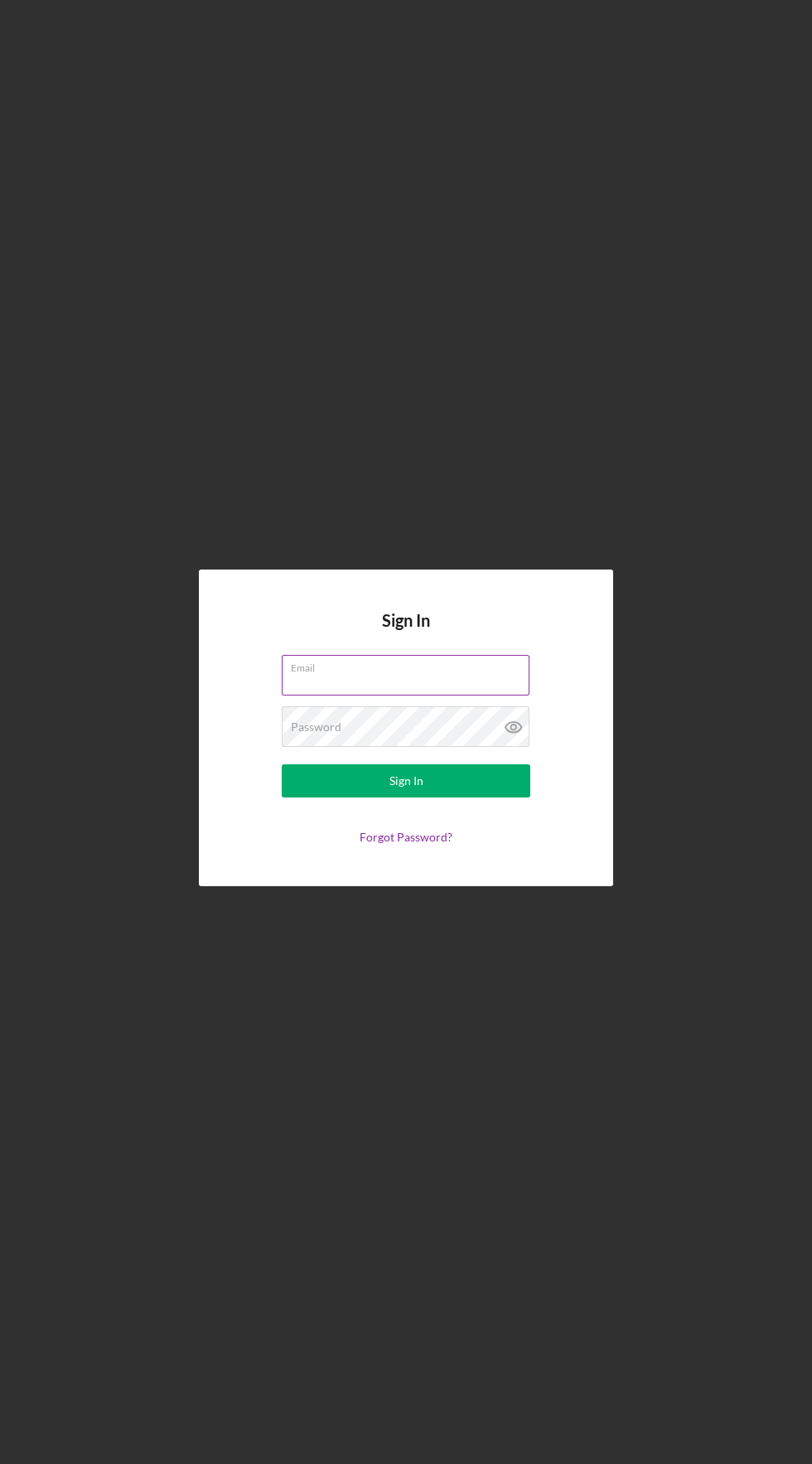
click at [448, 694] on input "Email" at bounding box center [406, 675] width 248 height 40
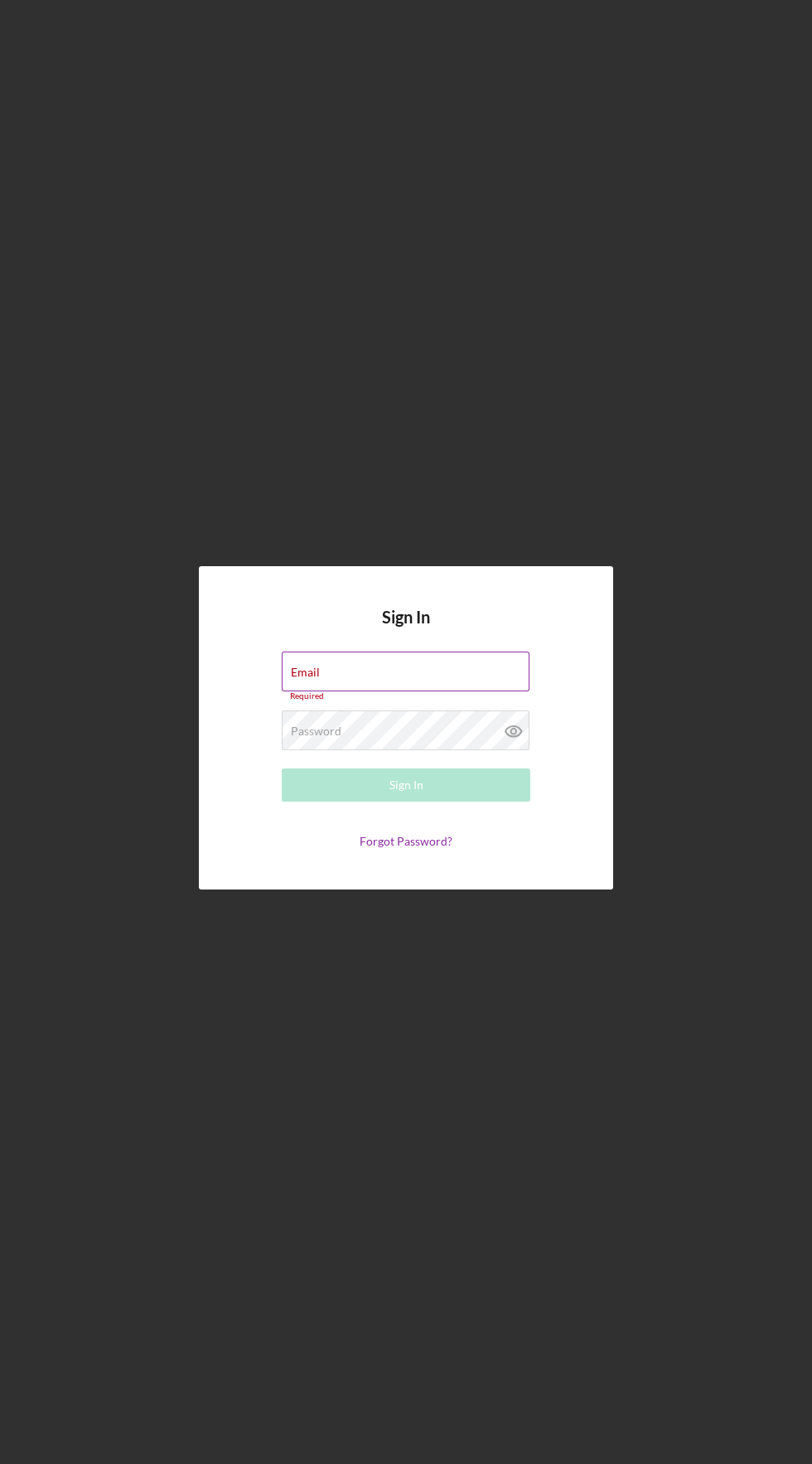
type input "[EMAIL_ADDRESS][DOMAIN_NAME]"
click at [282, 768] on button "Sign In" at bounding box center [406, 785] width 249 height 33
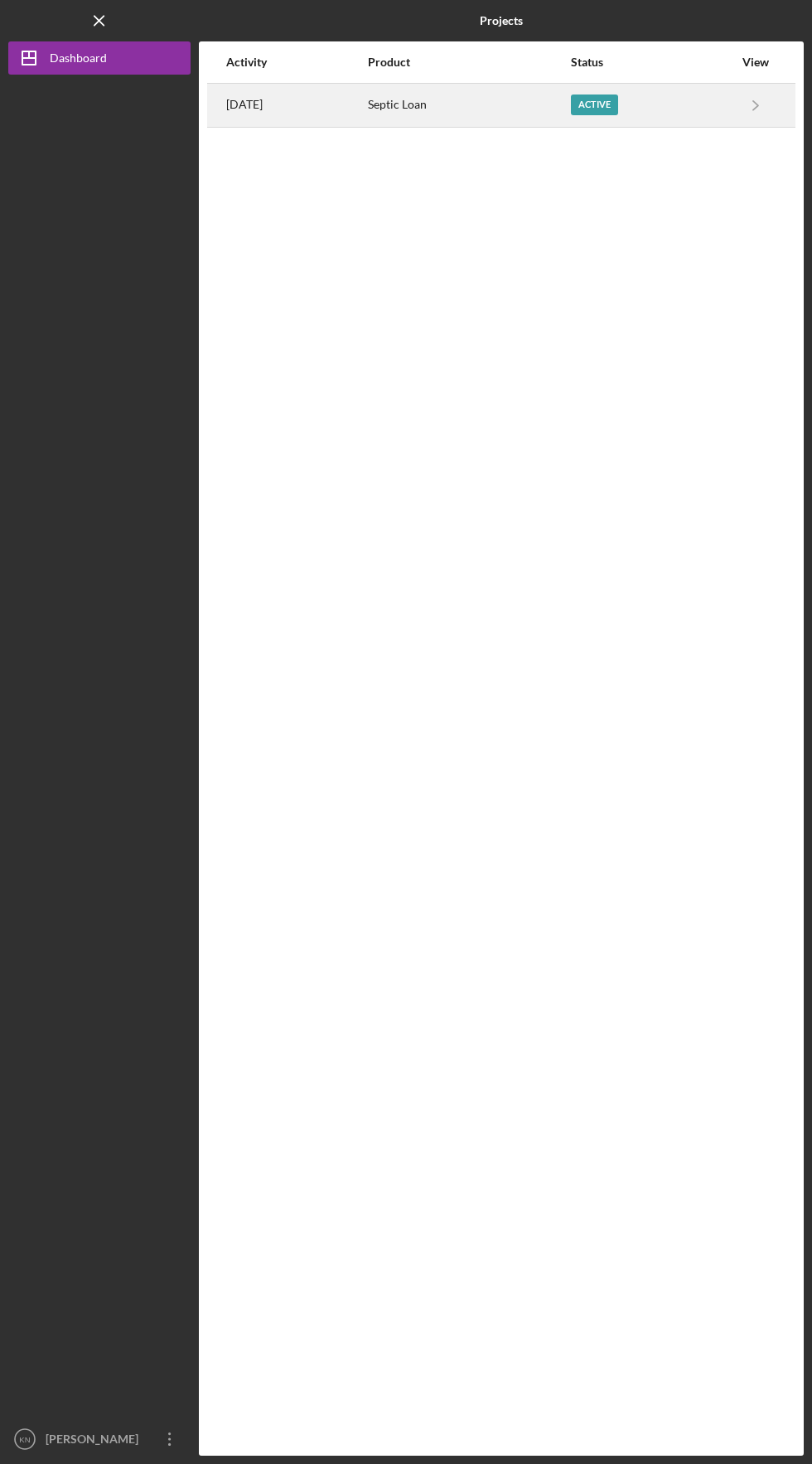
click at [502, 124] on div "Septic Loan" at bounding box center [468, 106] width 201 height 42
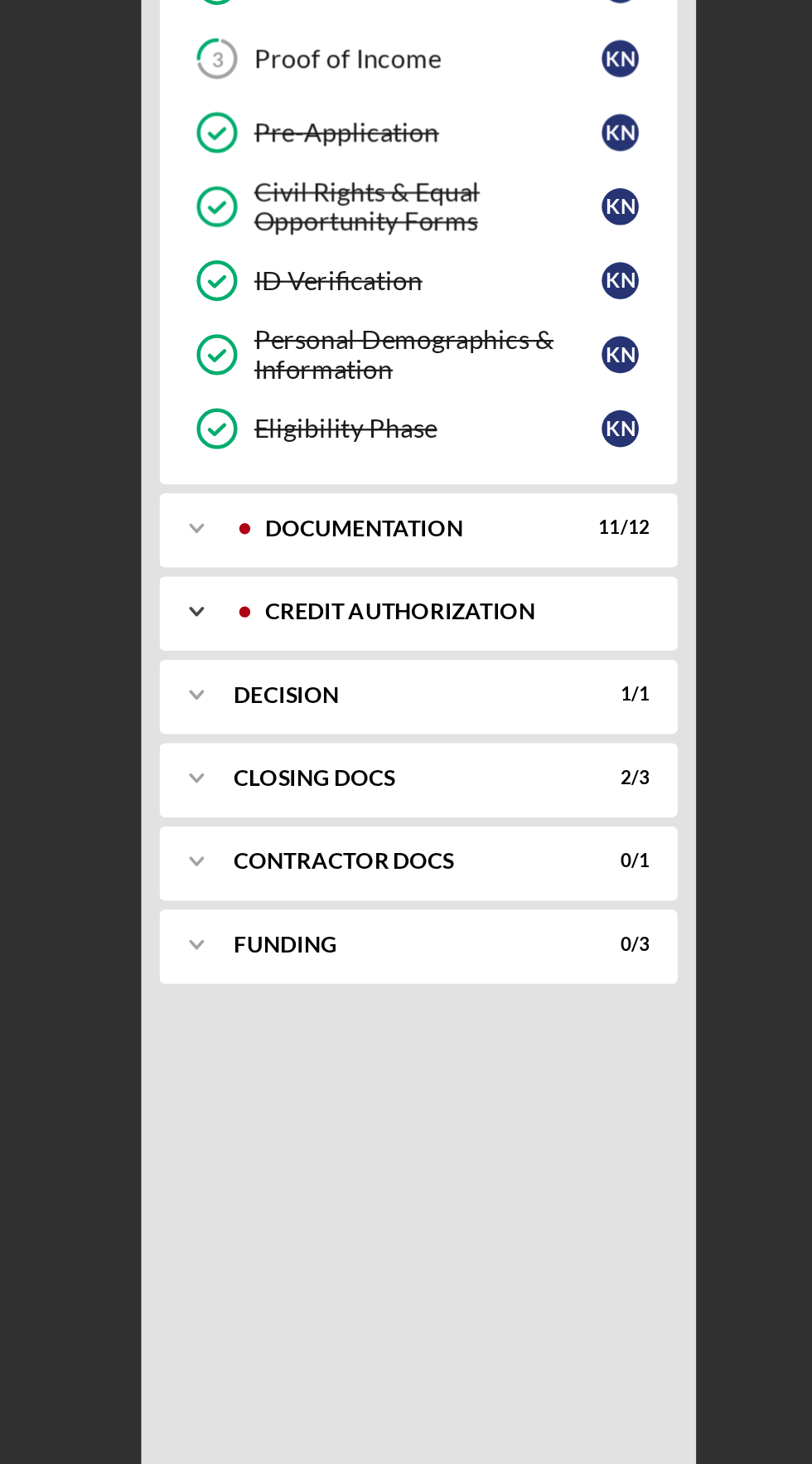
click at [232, 668] on icon "Icon/Expander" at bounding box center [224, 663] width 33 height 33
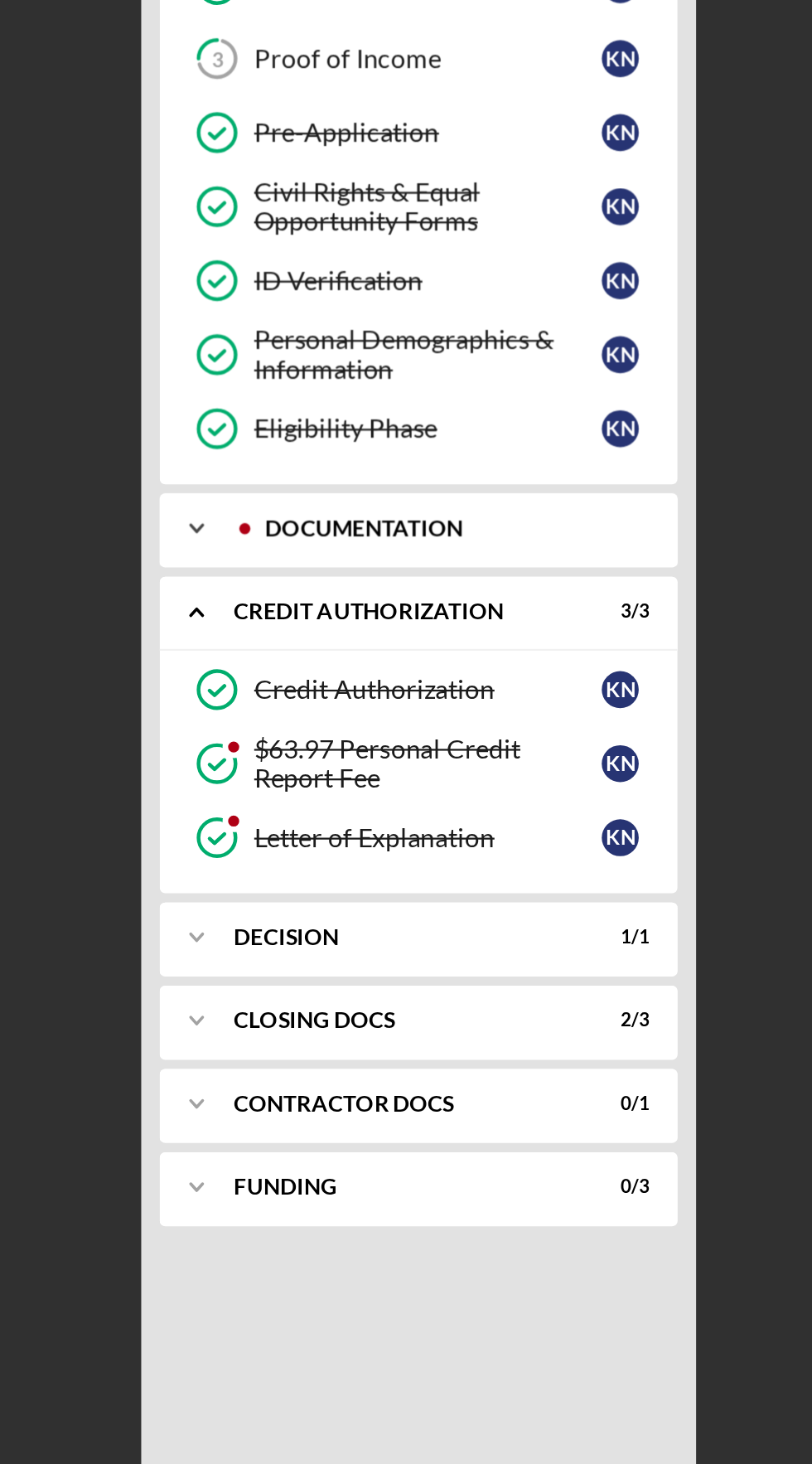
click at [227, 624] on icon "Icon/Expander" at bounding box center [224, 626] width 33 height 33
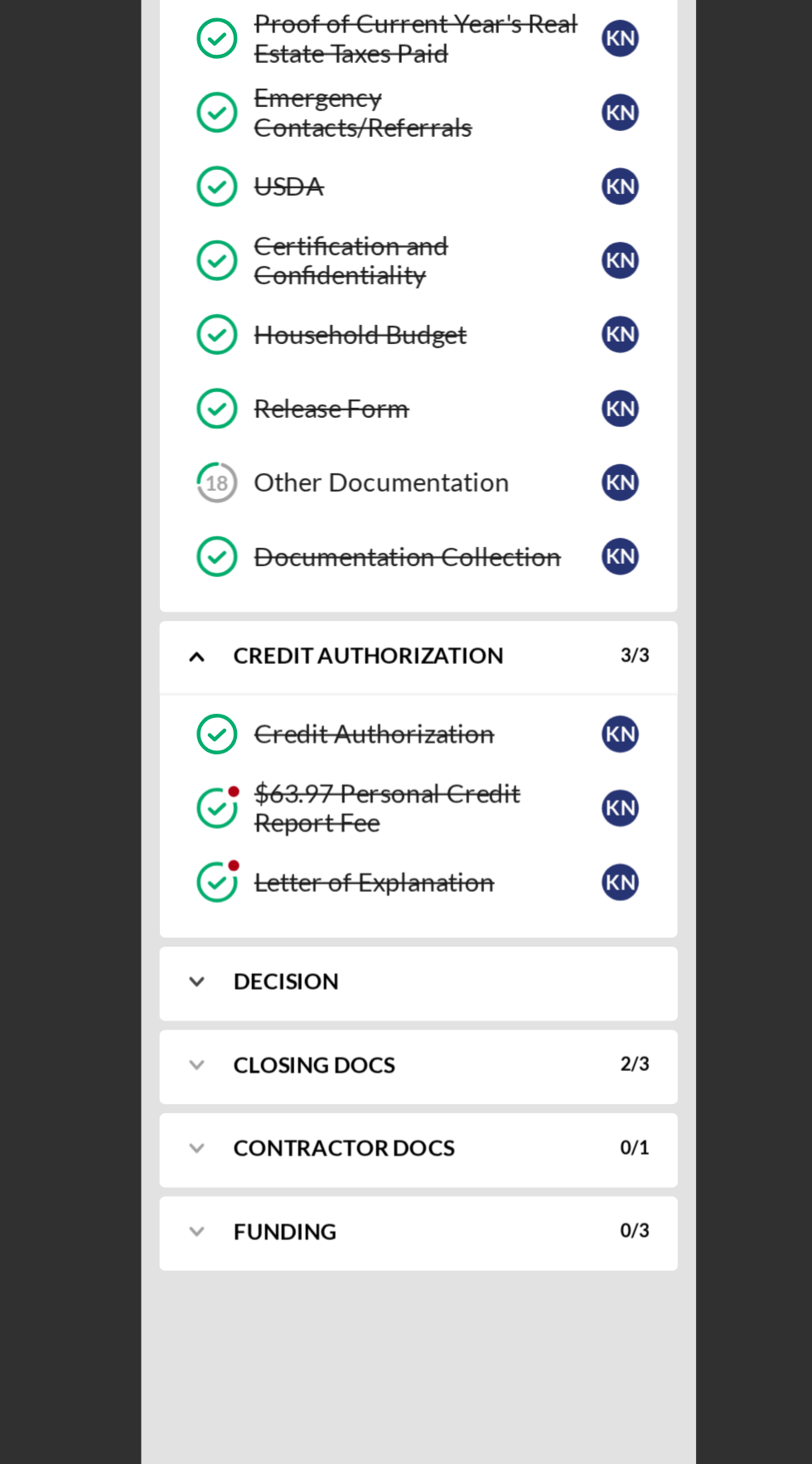
click at [229, 1213] on icon "Icon/Expander" at bounding box center [224, 1216] width 33 height 33
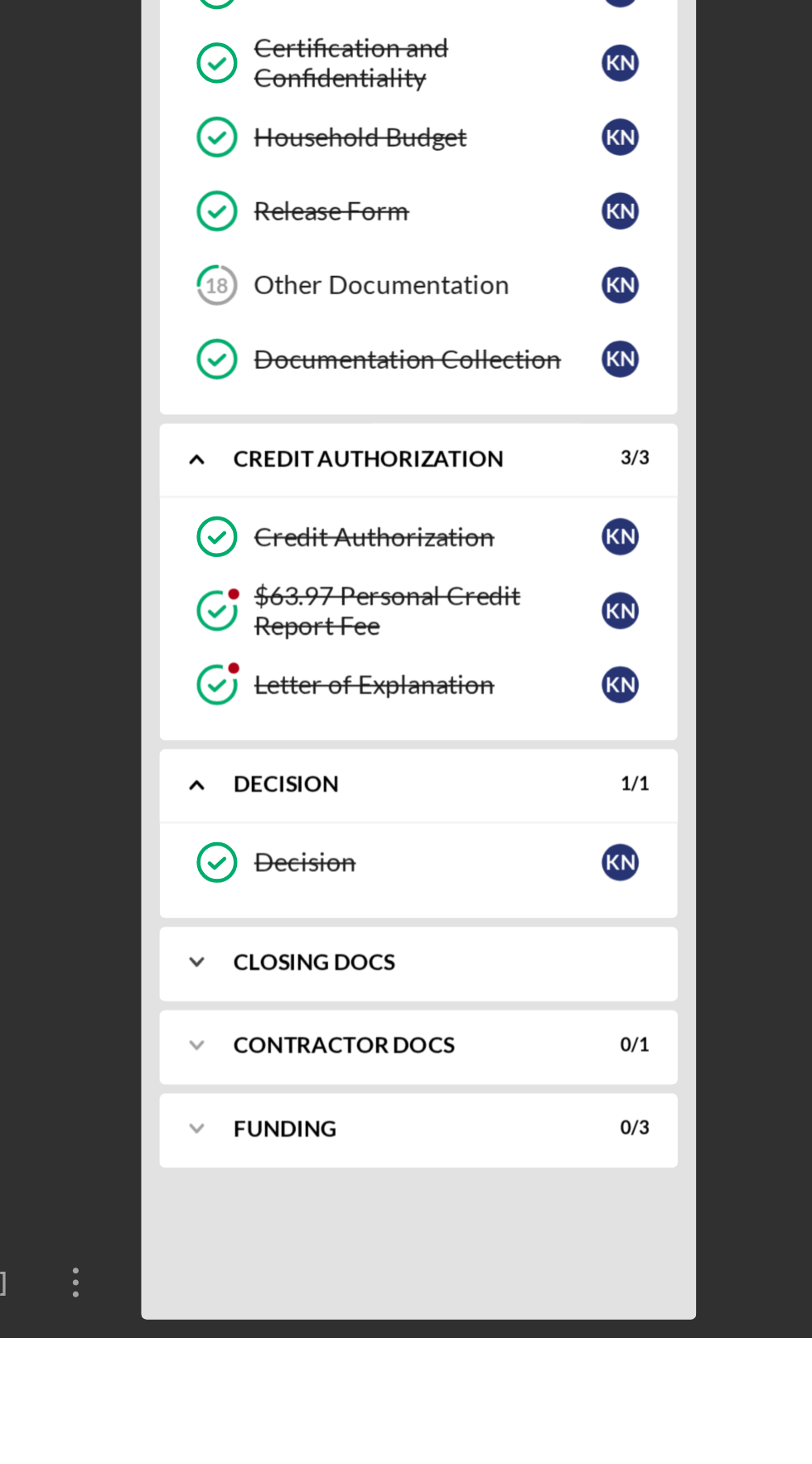
click at [230, 1293] on icon "Icon/Expander" at bounding box center [224, 1295] width 33 height 33
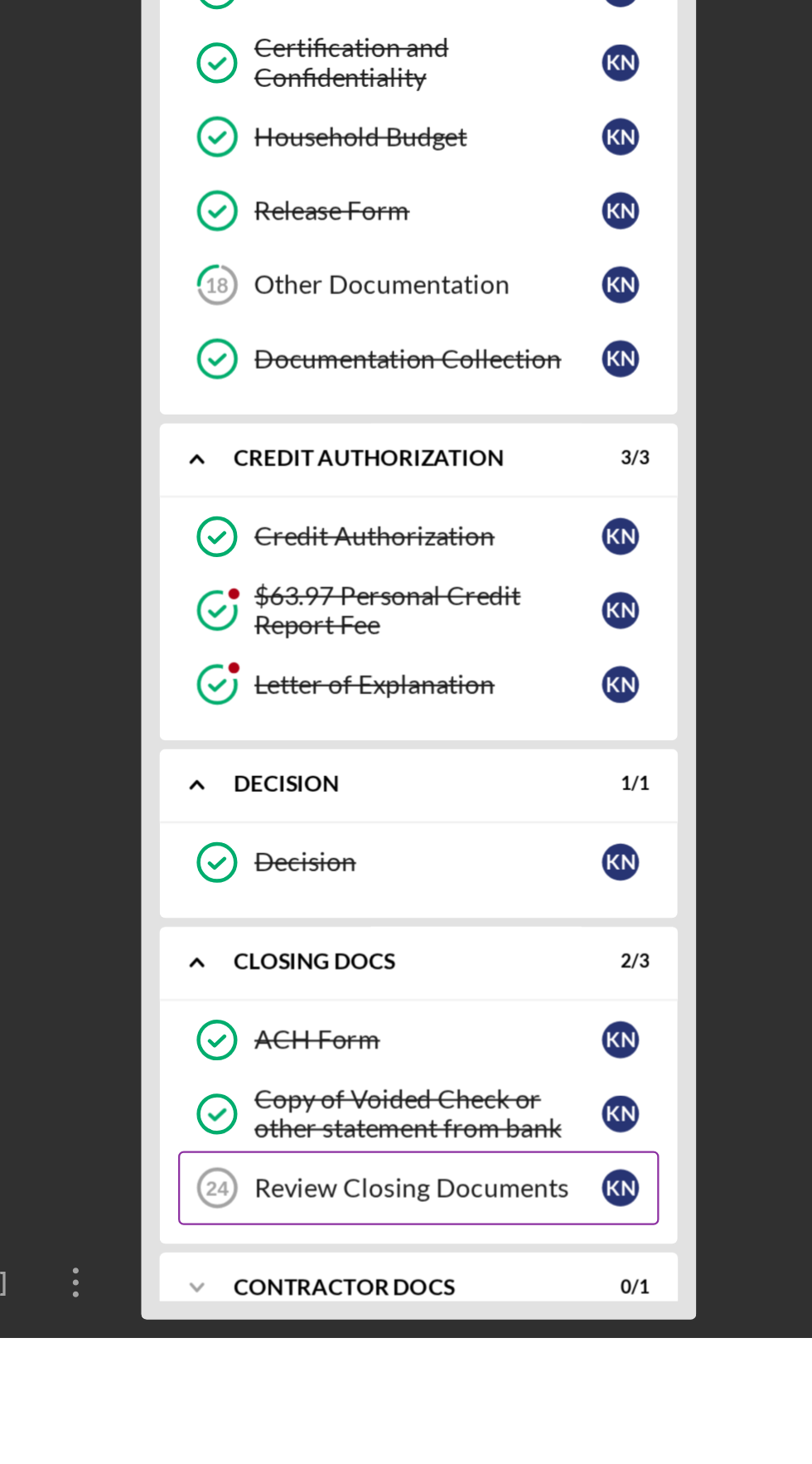
click at [366, 1394] on div "Review Closing Documents" at bounding box center [327, 1397] width 156 height 13
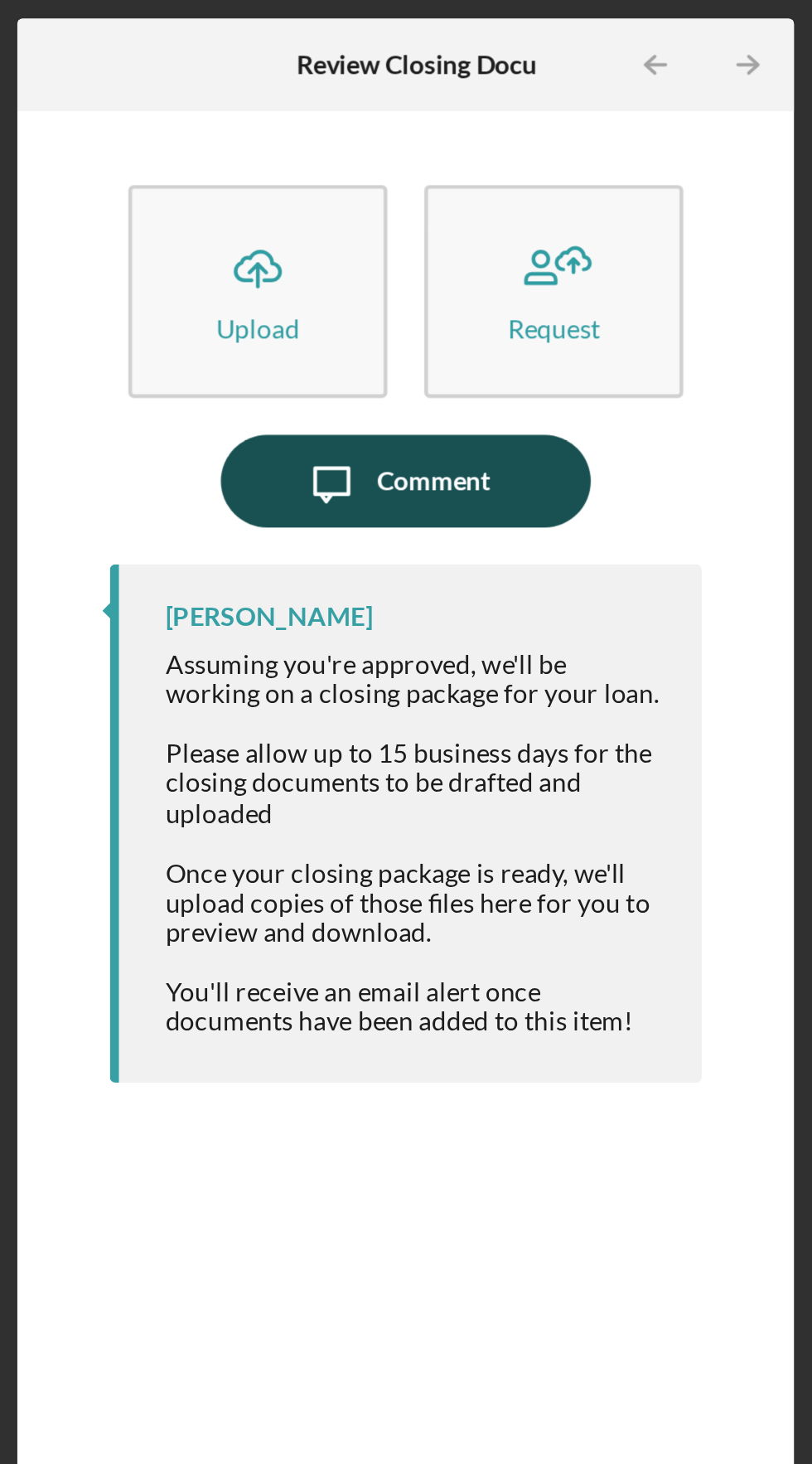
click at [655, 220] on div "Comment" at bounding box center [642, 216] width 51 height 42
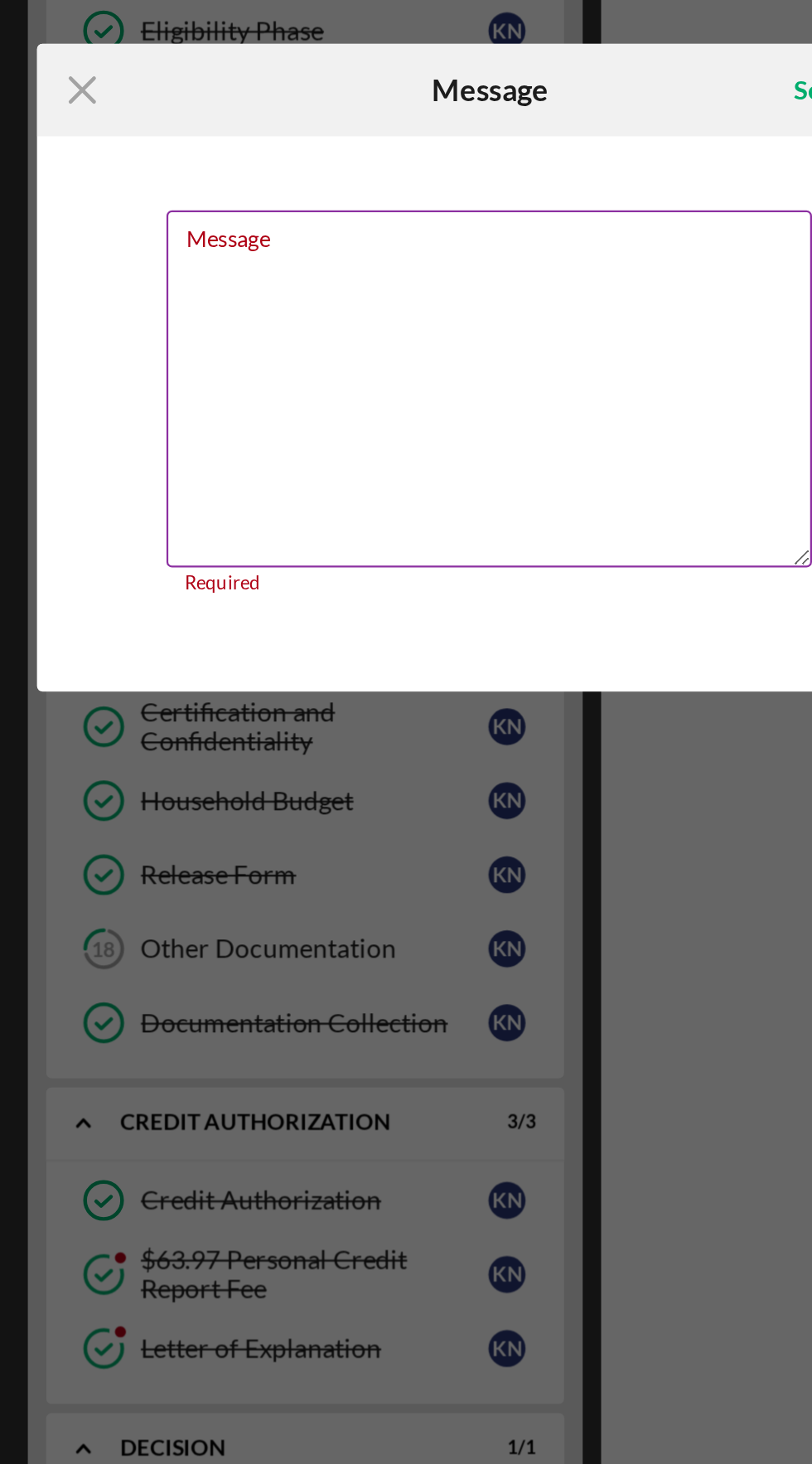
click at [285, 740] on textarea "Message" at bounding box center [406, 742] width 290 height 160
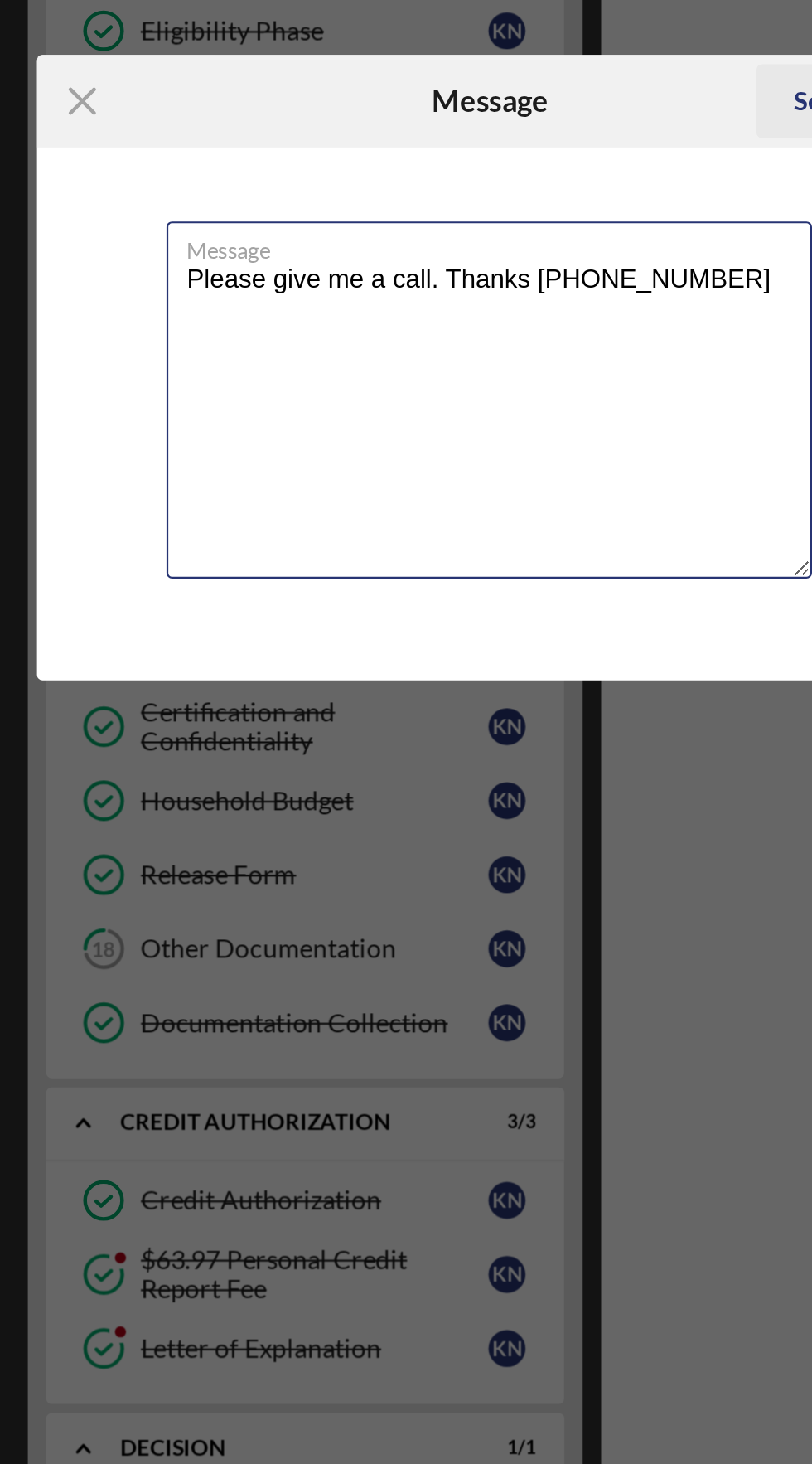
type textarea "Please give me a call. Thanks [PHONE_NUMBER]"
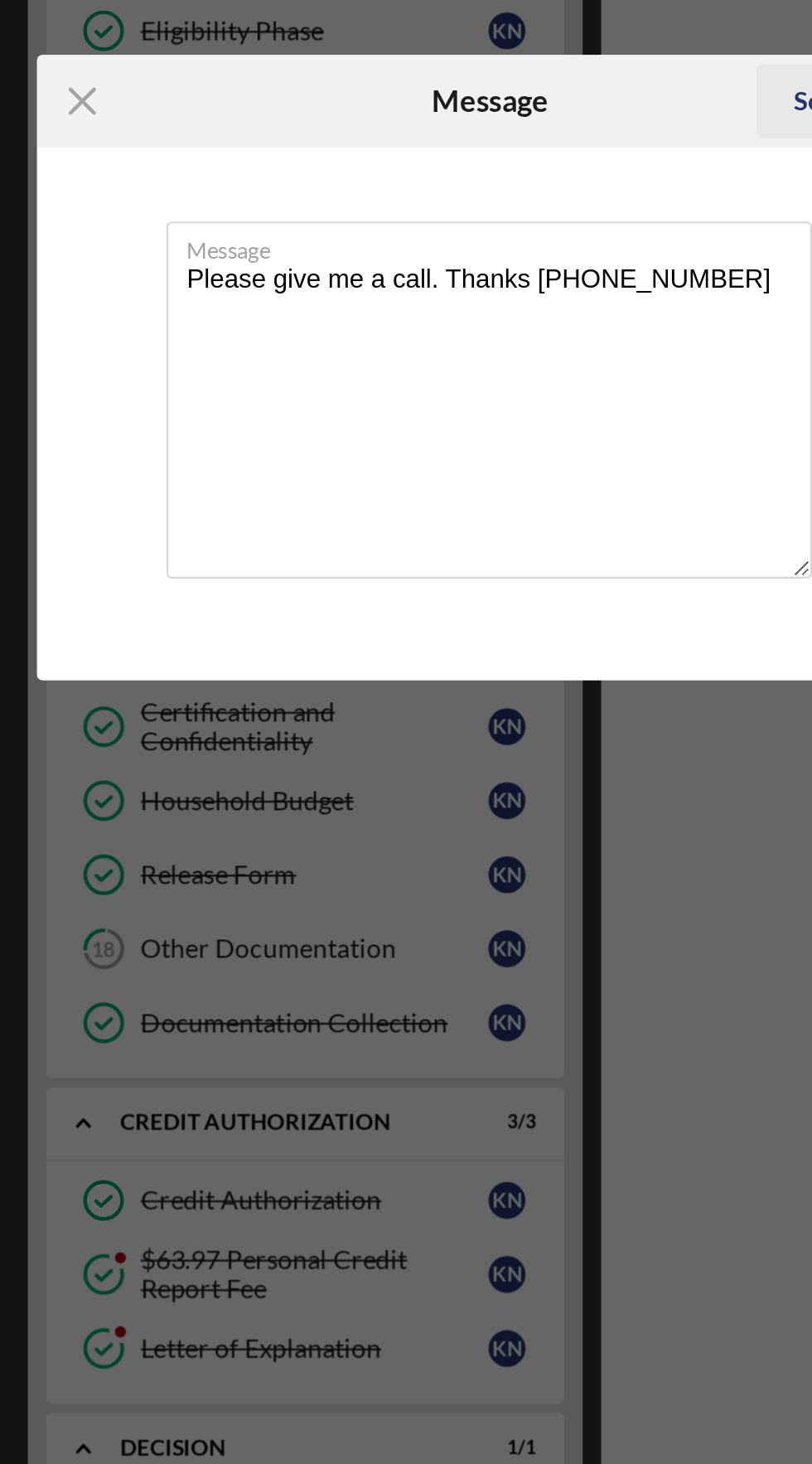
click at [540, 613] on button "Send Icon/icon-invite-send" at bounding box center [567, 613] width 84 height 33
